Goal: Task Accomplishment & Management: Complete application form

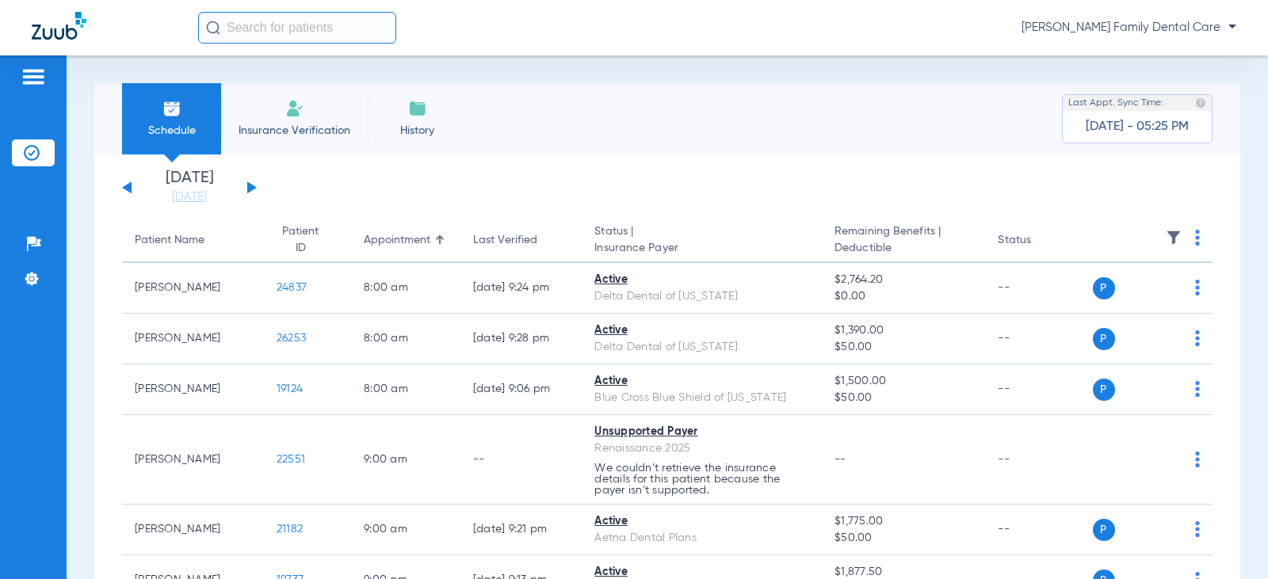
click at [248, 185] on button at bounding box center [252, 187] width 10 height 12
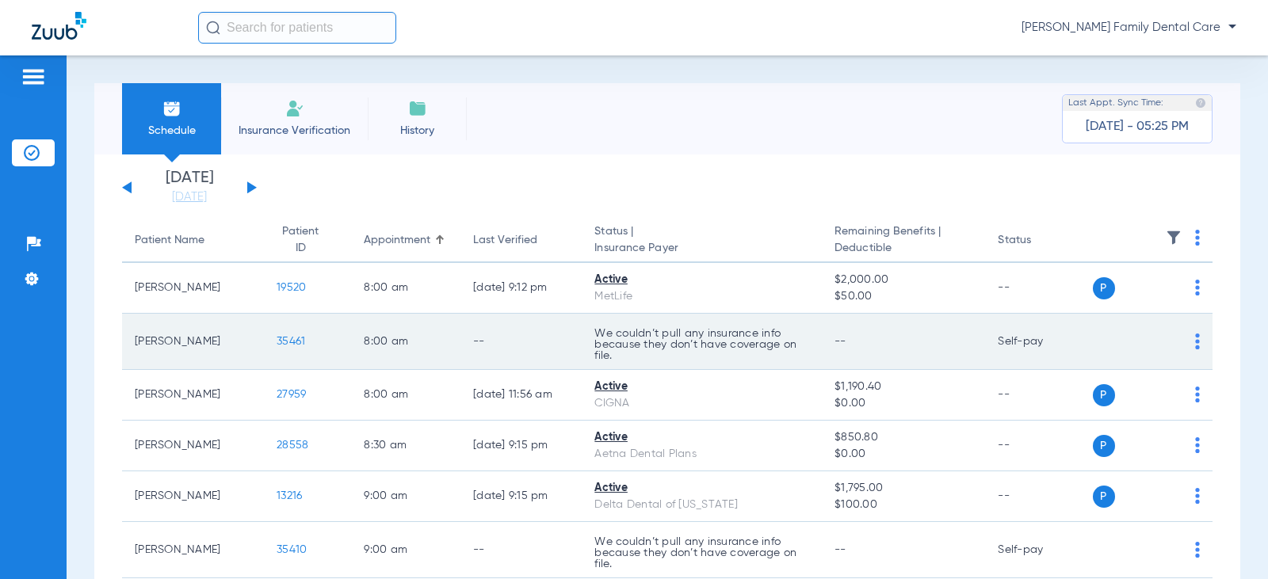
click at [282, 344] on span "35461" at bounding box center [290, 341] width 29 height 11
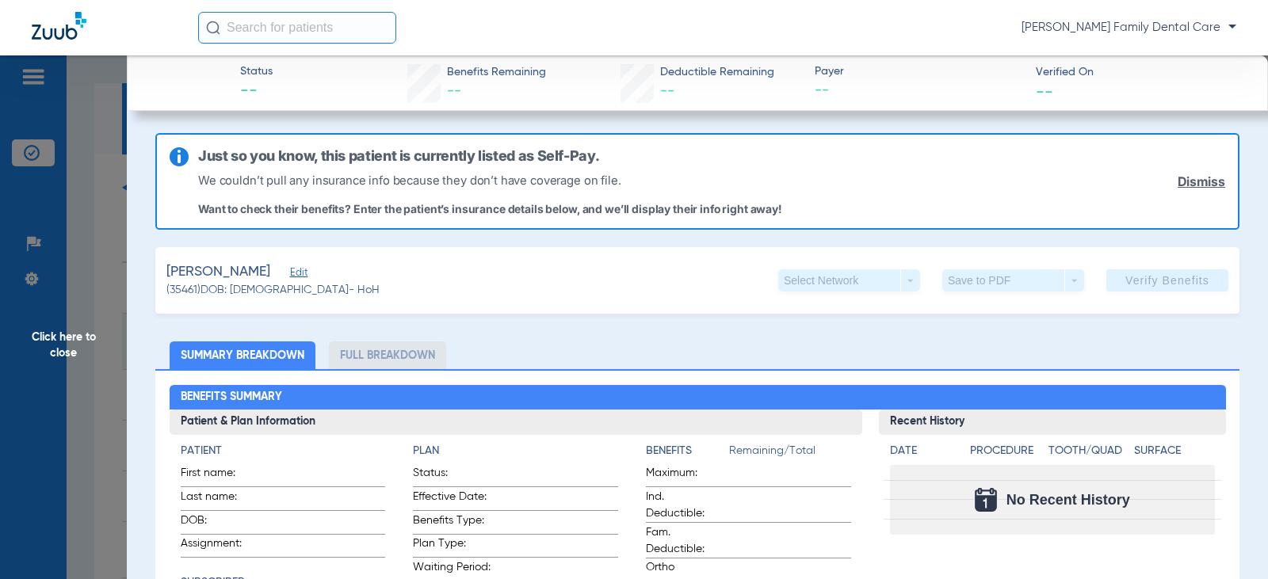
type input "[PERSON_NAME]"
type input "[DATE]"
click at [304, 274] on span "Edit" at bounding box center [297, 274] width 14 height 15
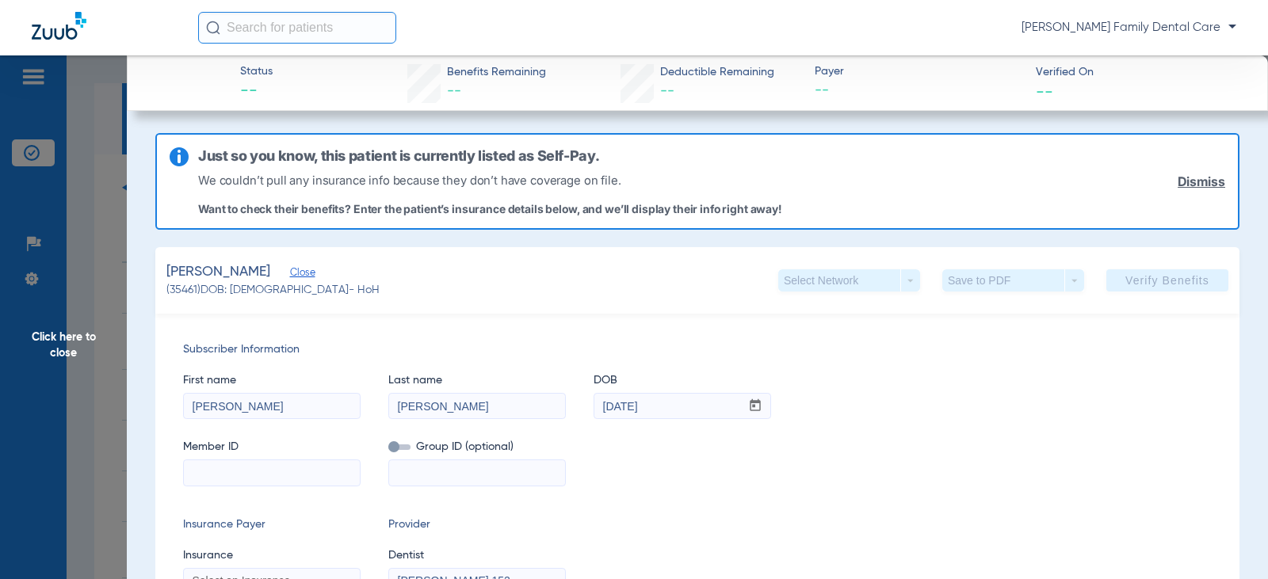
click at [263, 467] on input at bounding box center [272, 472] width 176 height 25
paste input "This Patient has the following Health History alerts:"
type input "This Patient has the following Health History alerts:"
click at [825, 513] on div "Subscriber Information First name [PERSON_NAME] Last name [PERSON_NAME] DOB mm …" at bounding box center [697, 467] width 1084 height 307
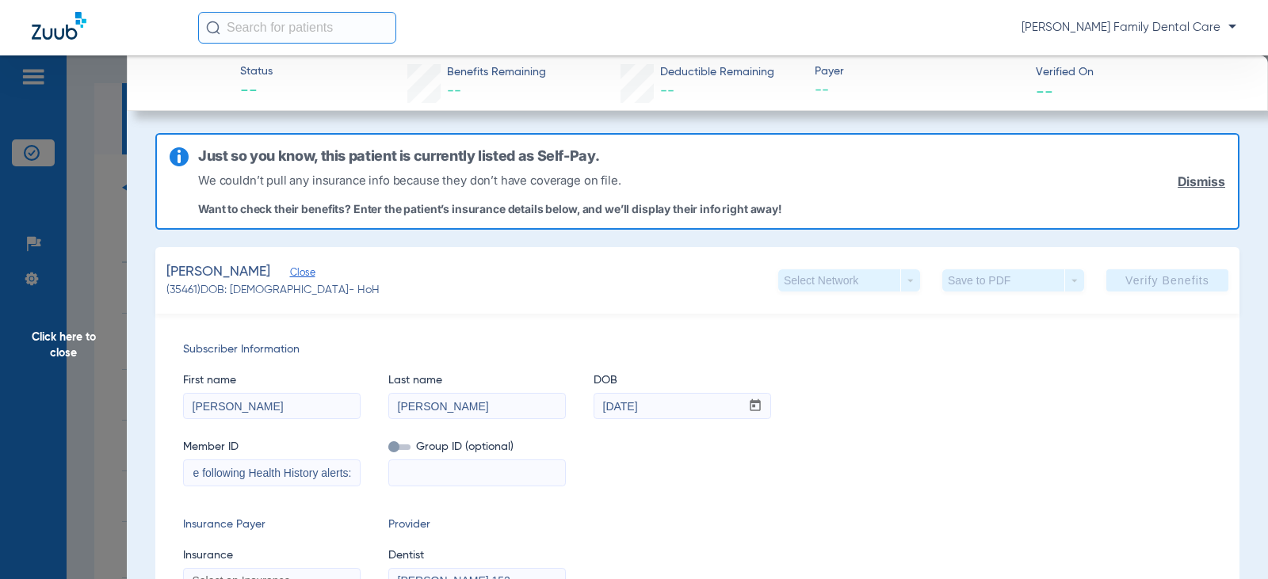
scroll to position [0, 0]
click at [746, 532] on div "Insurance Payer Insurance Select an Insurance Provider Dentist [PERSON_NAME] 15…" at bounding box center [697, 555] width 1028 height 76
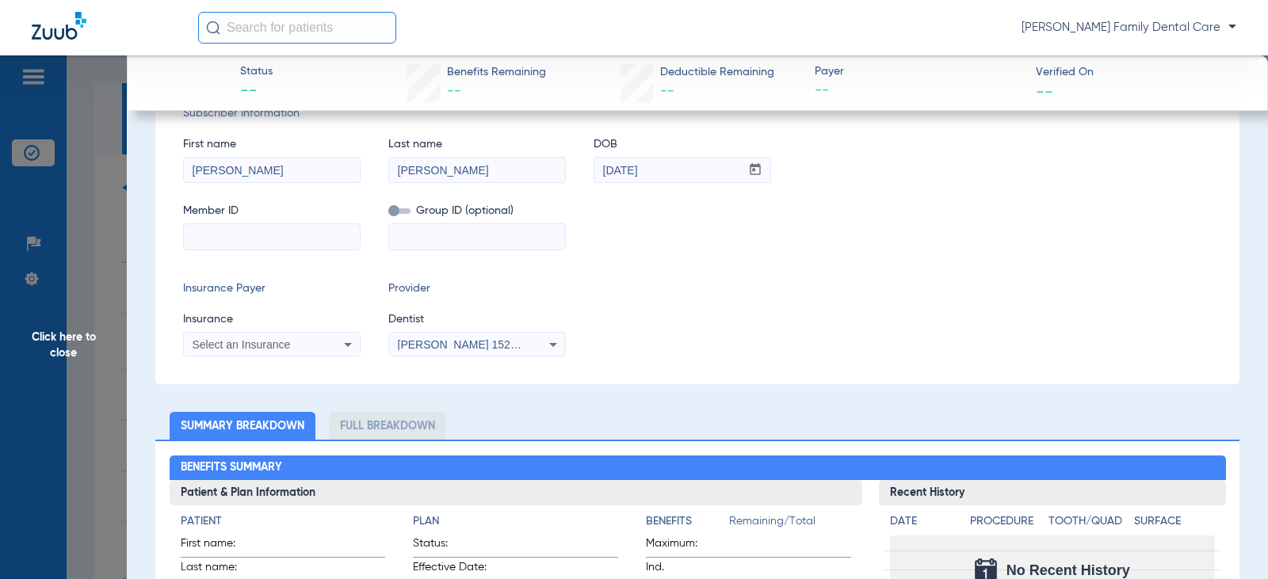
scroll to position [238, 0]
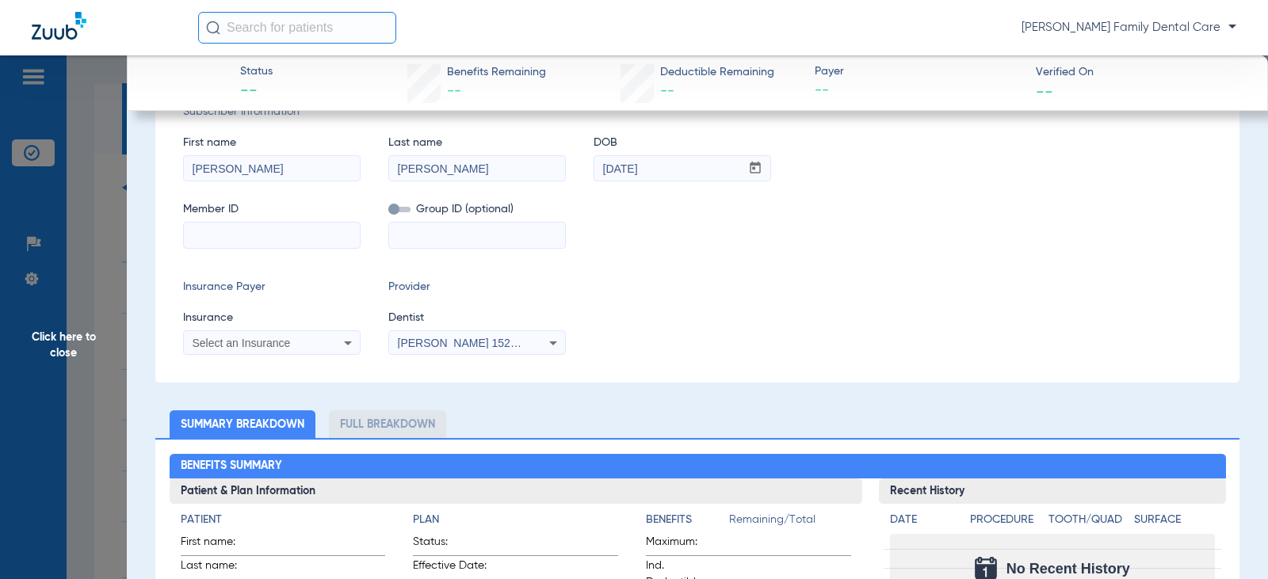
click at [310, 356] on div "Subscriber Information First name [PERSON_NAME] Last name [PERSON_NAME] DOB mm …" at bounding box center [697, 229] width 1084 height 307
click at [301, 348] on div "Select an Insurance" at bounding box center [257, 342] width 128 height 11
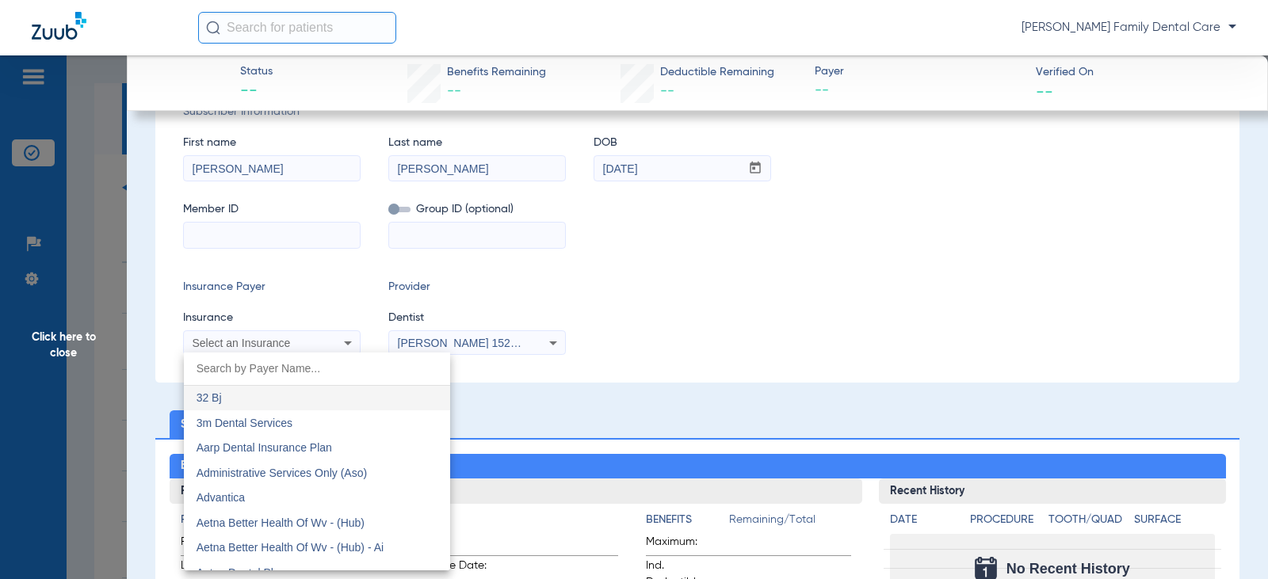
click at [299, 343] on div at bounding box center [634, 289] width 1268 height 579
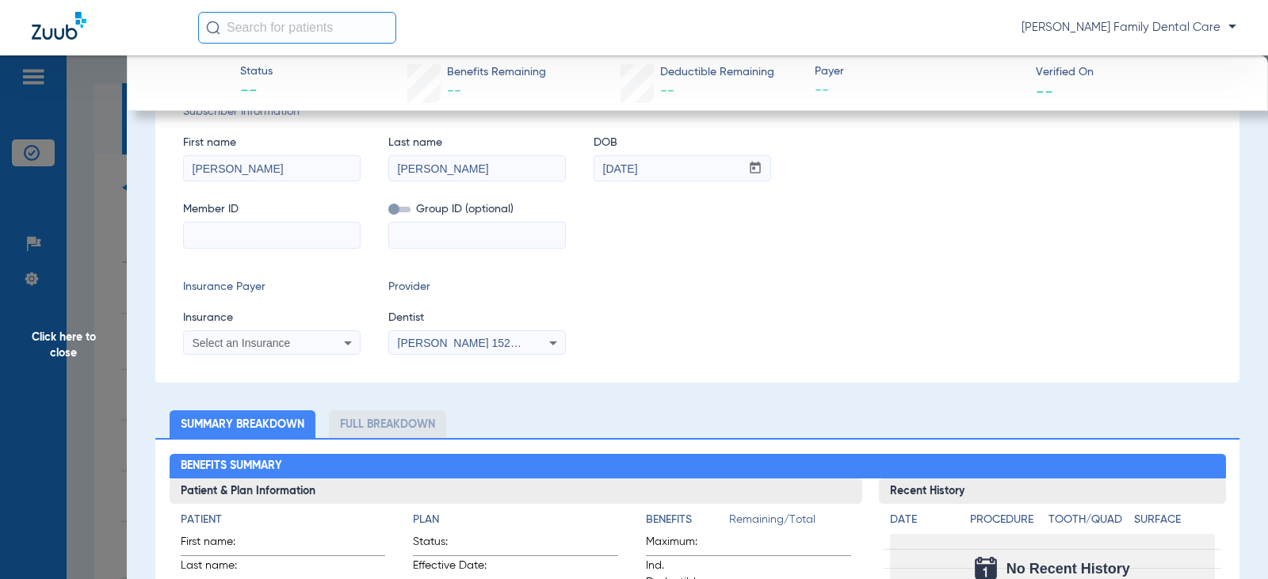
click at [295, 347] on div "Select an Insurance" at bounding box center [257, 342] width 128 height 11
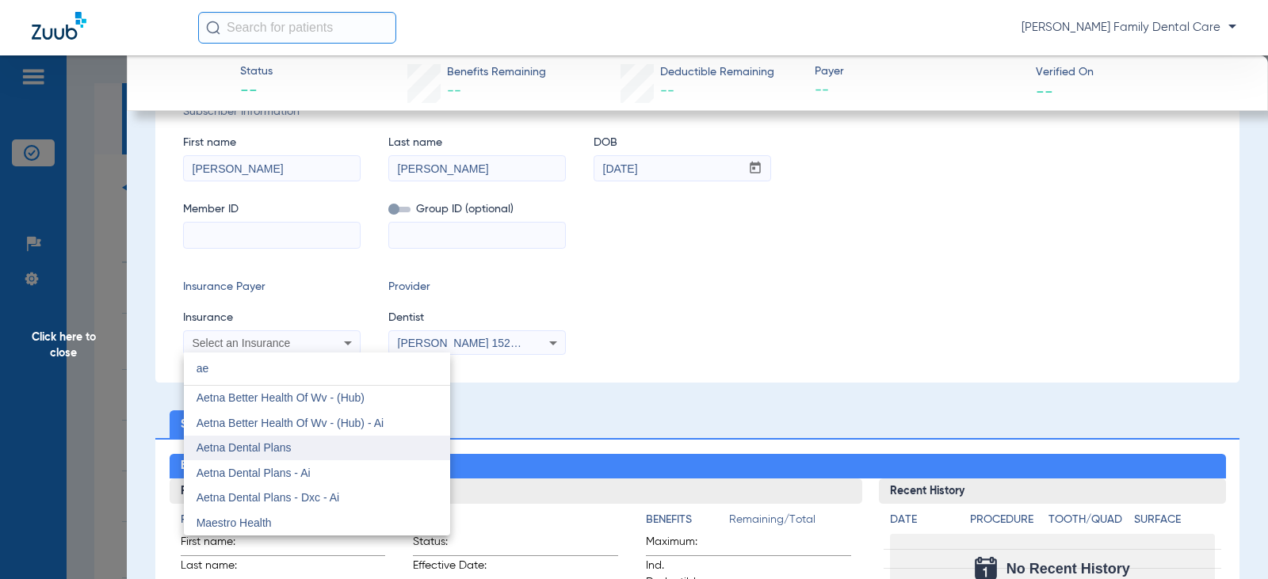
type input "ae"
click at [277, 452] on span "Aetna Dental Plans" at bounding box center [243, 447] width 95 height 13
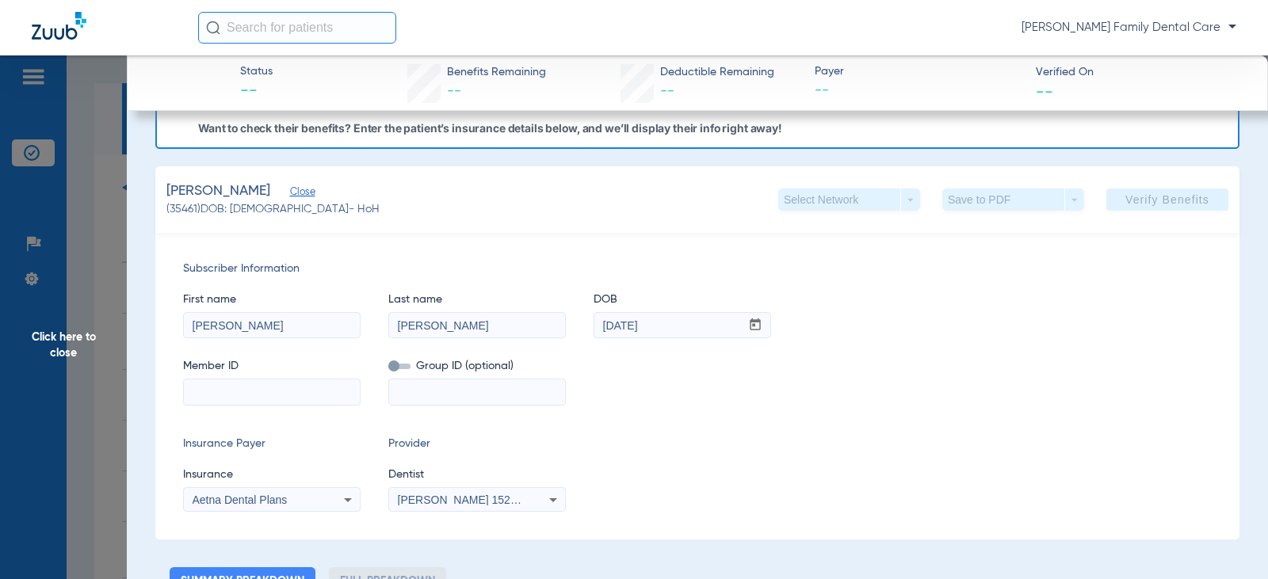
scroll to position [79, 0]
drag, startPoint x: 304, startPoint y: 328, endPoint x: 118, endPoint y: 327, distance: 186.2
click at [773, 451] on div "Insurance Payer Insurance Aetna Dental Plans Provider Dentist [PERSON_NAME] 152…" at bounding box center [697, 475] width 1028 height 76
click at [295, 323] on input "[PERSON_NAME]" at bounding box center [272, 327] width 176 height 25
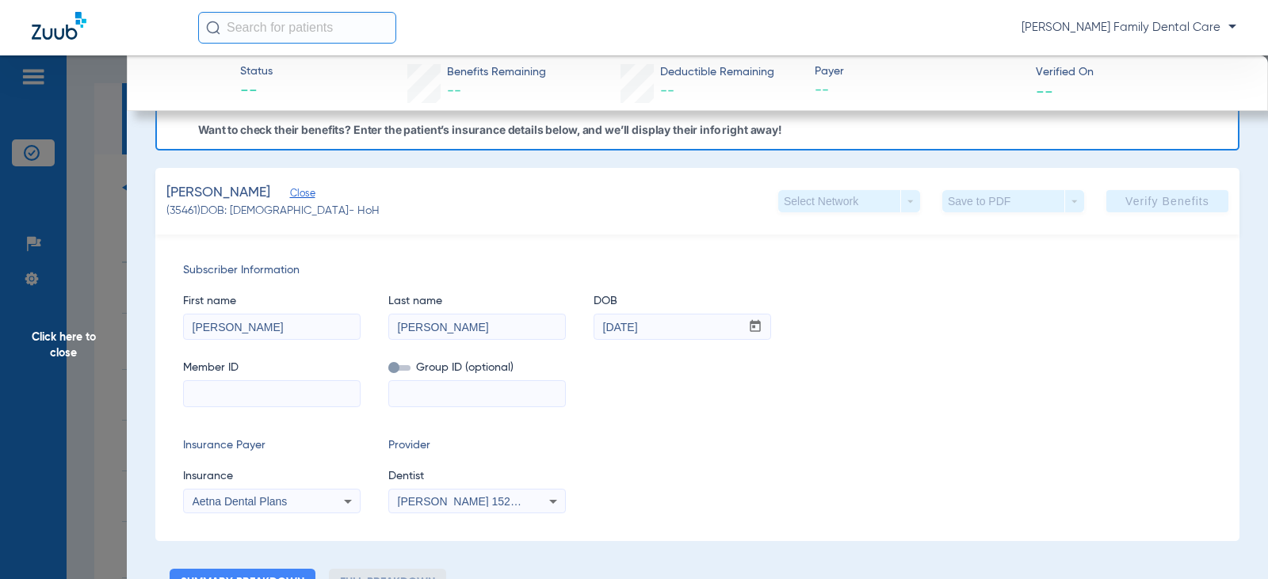
drag, startPoint x: 307, startPoint y: 332, endPoint x: 110, endPoint y: 334, distance: 196.5
type input "[PERSON_NAME]"
click at [686, 322] on input "[DATE]" at bounding box center [667, 327] width 146 height 25
click at [711, 334] on input "mm / dd / yyyy" at bounding box center [667, 327] width 146 height 25
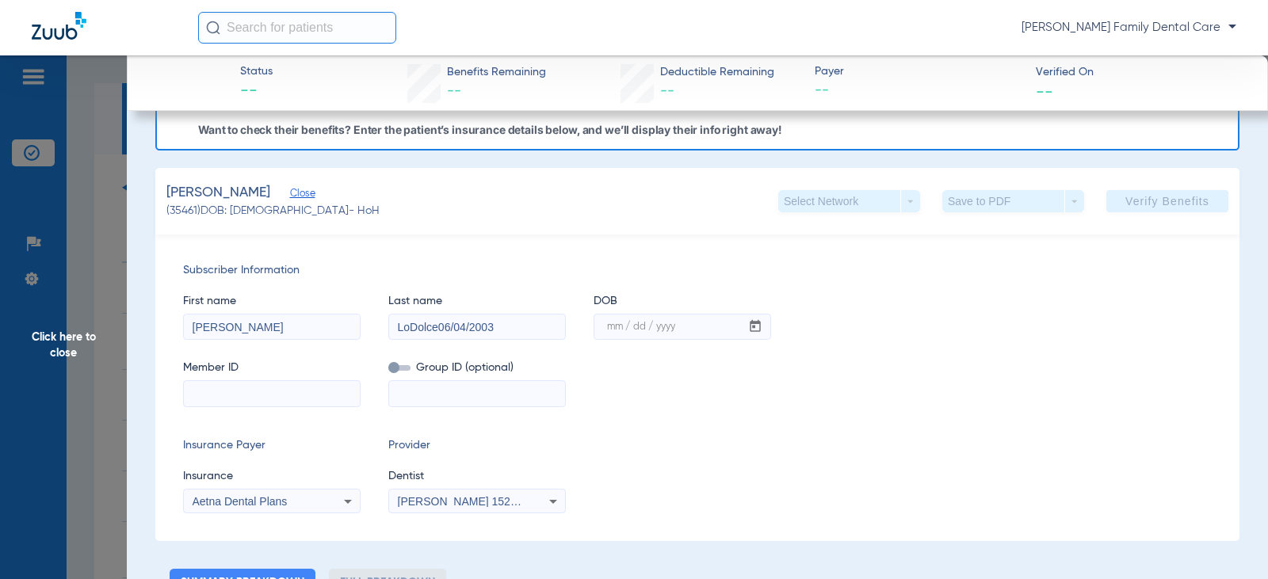
drag, startPoint x: 513, startPoint y: 327, endPoint x: 440, endPoint y: 319, distance: 73.3
click at [440, 319] on input "LoDolce06/04/2003" at bounding box center [477, 327] width 176 height 25
type input "[PERSON_NAME]"
click at [602, 322] on input "mm / dd / yyyy" at bounding box center [667, 327] width 146 height 25
type input "[DATE]"
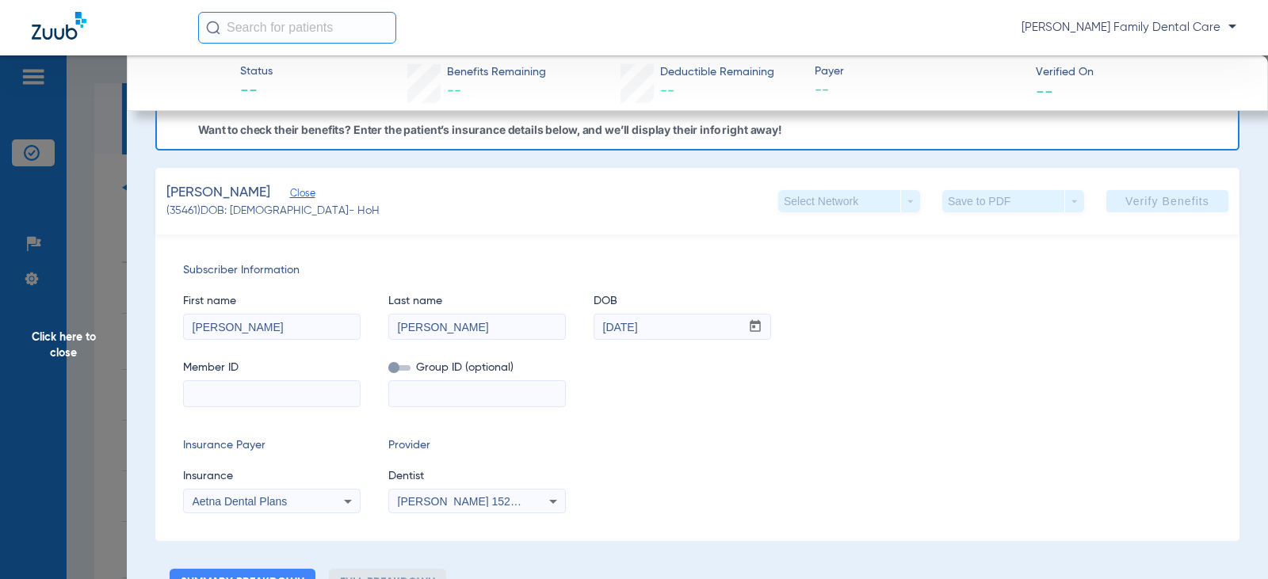
click at [885, 383] on div "Member ID Group ID (optional)" at bounding box center [697, 375] width 1028 height 61
click at [253, 382] on input at bounding box center [272, 393] width 176 height 25
click at [267, 393] on input at bounding box center [272, 393] width 176 height 25
click at [212, 391] on input at bounding box center [272, 393] width 176 height 25
paste input "W253408726"
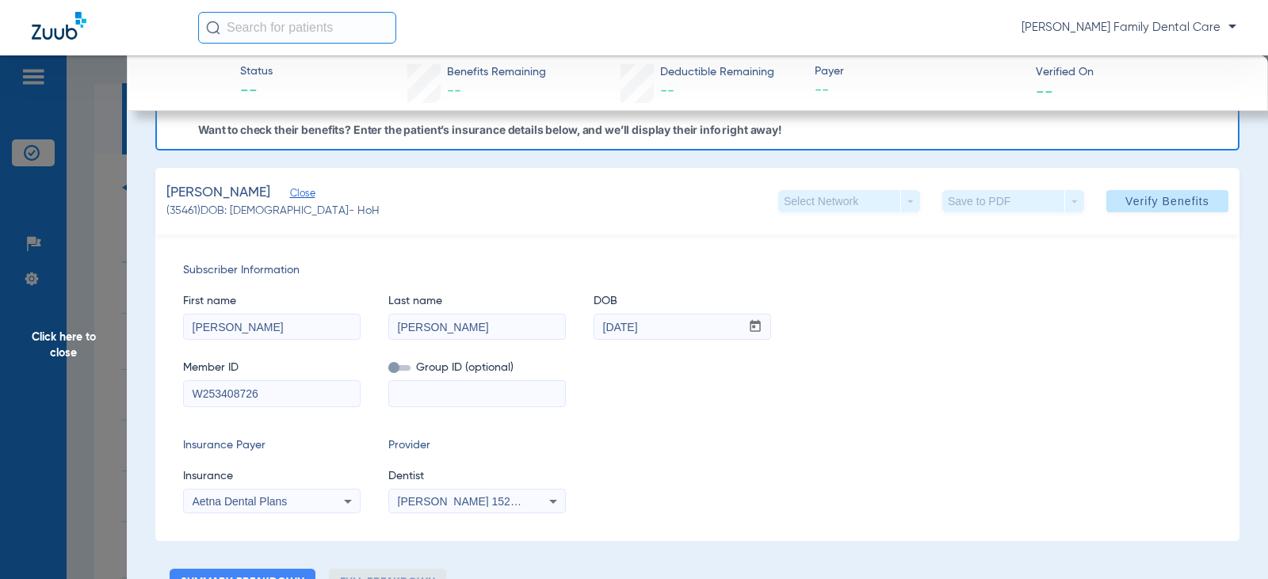
type input "W253408726"
click at [457, 401] on input at bounding box center [477, 393] width 176 height 25
click at [836, 429] on div "Subscriber Information First name [PERSON_NAME] name [PERSON_NAME] DOB mm / dd …" at bounding box center [697, 387] width 1084 height 307
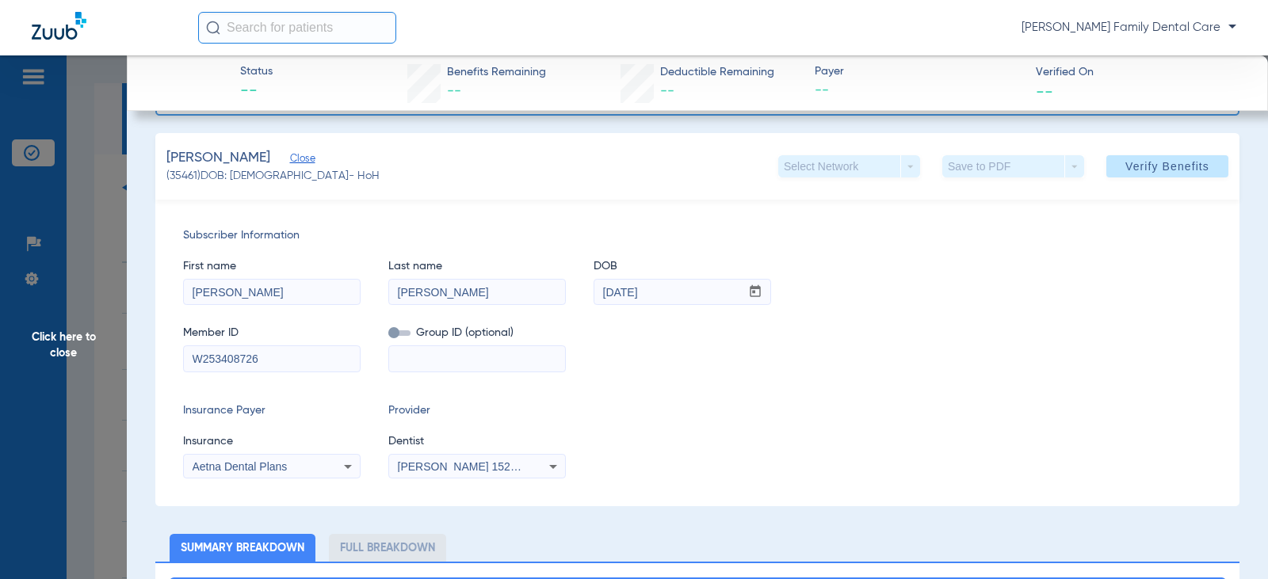
scroll to position [238, 0]
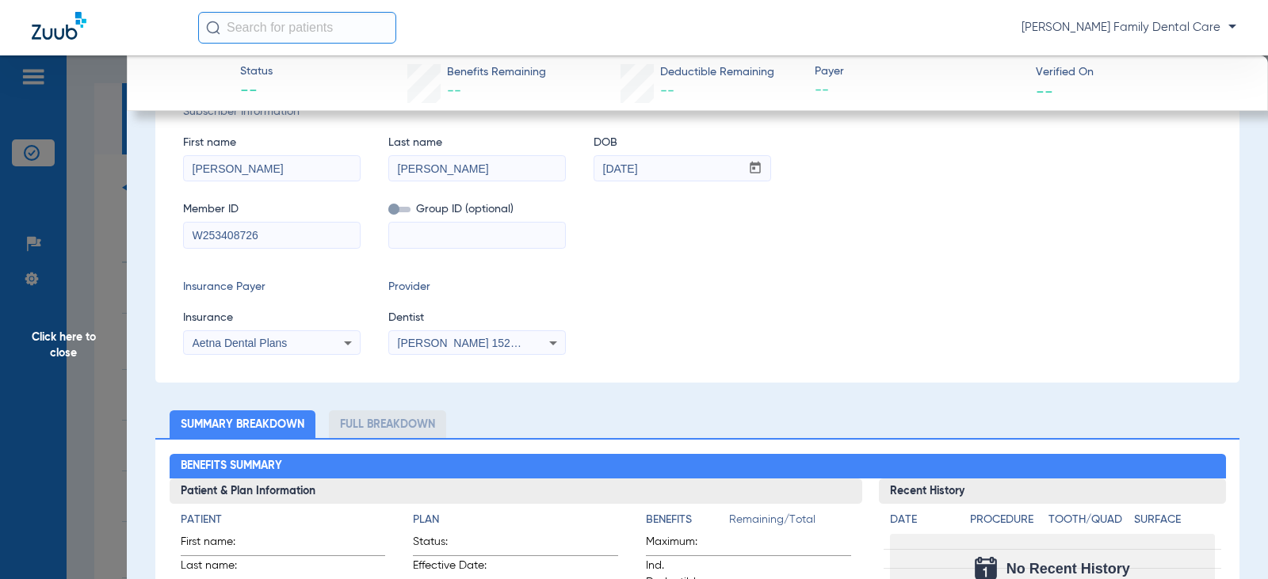
click at [549, 359] on div "Subscriber Information First name [PERSON_NAME] name [PERSON_NAME] DOB mm / dd …" at bounding box center [697, 229] width 1084 height 307
click at [550, 352] on icon at bounding box center [552, 343] width 19 height 19
type input "kam"
click at [513, 401] on span "[PERSON_NAME] 1730308958" at bounding box center [479, 397] width 154 height 11
click at [744, 357] on div "Subscriber Information First name [PERSON_NAME] name [PERSON_NAME] DOB mm / dd …" at bounding box center [697, 229] width 1084 height 307
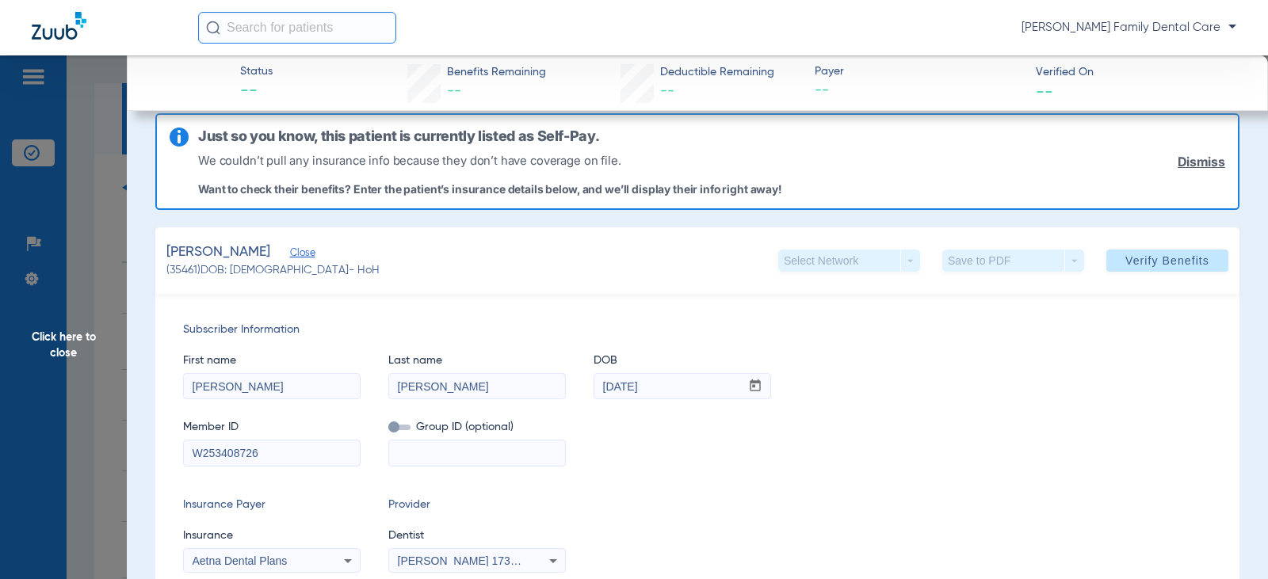
scroll to position [0, 0]
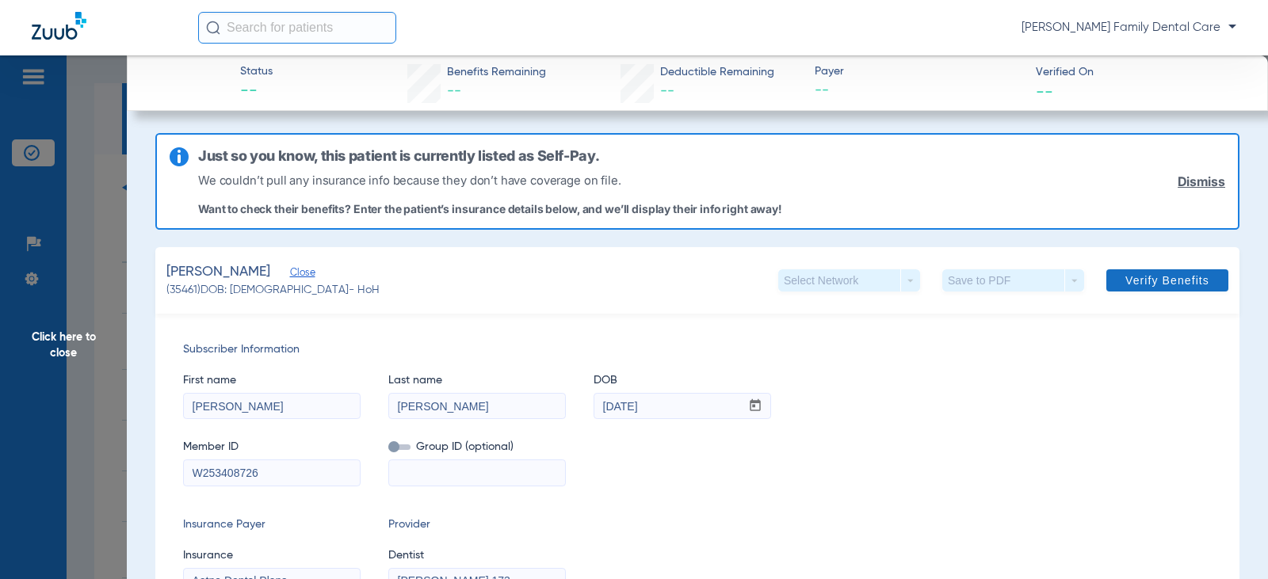
click at [1173, 270] on span at bounding box center [1167, 280] width 122 height 38
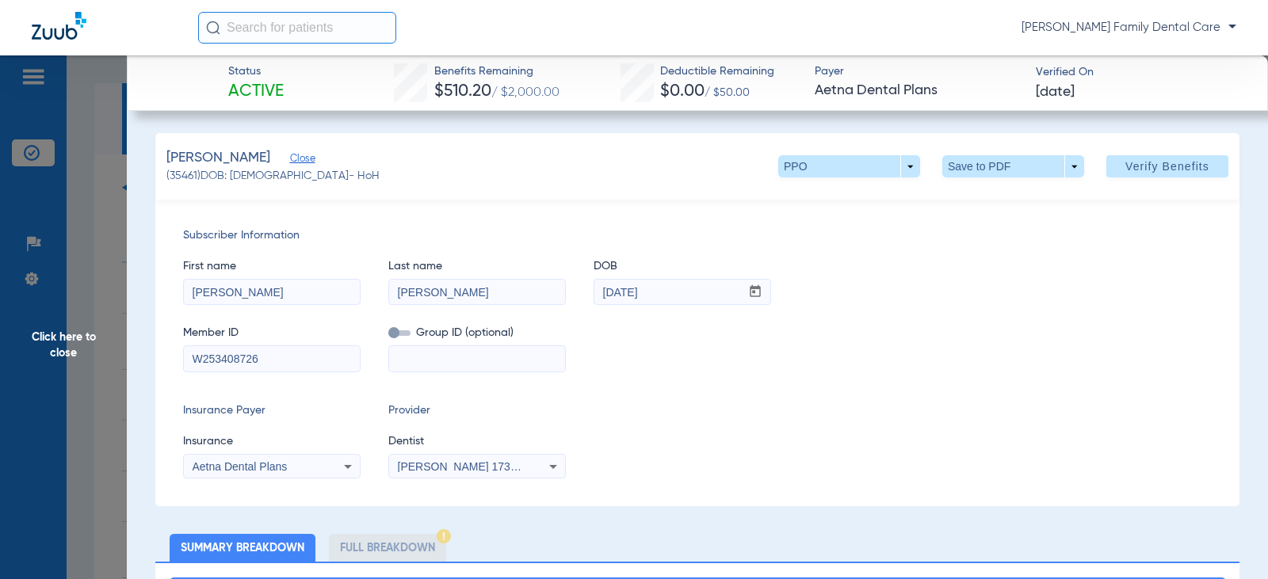
click at [337, 300] on input "[PERSON_NAME]" at bounding box center [272, 292] width 176 height 25
click at [1138, 151] on span at bounding box center [1167, 166] width 122 height 38
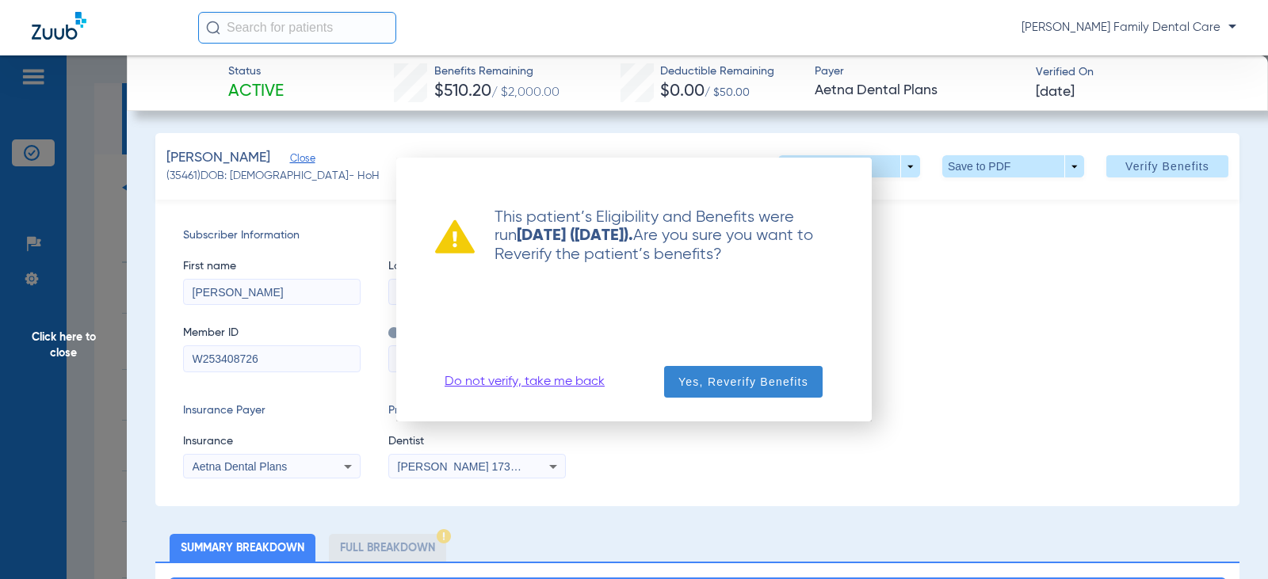
click at [769, 391] on span "button" at bounding box center [743, 382] width 158 height 38
